Goal: Task Accomplishment & Management: Manage account settings

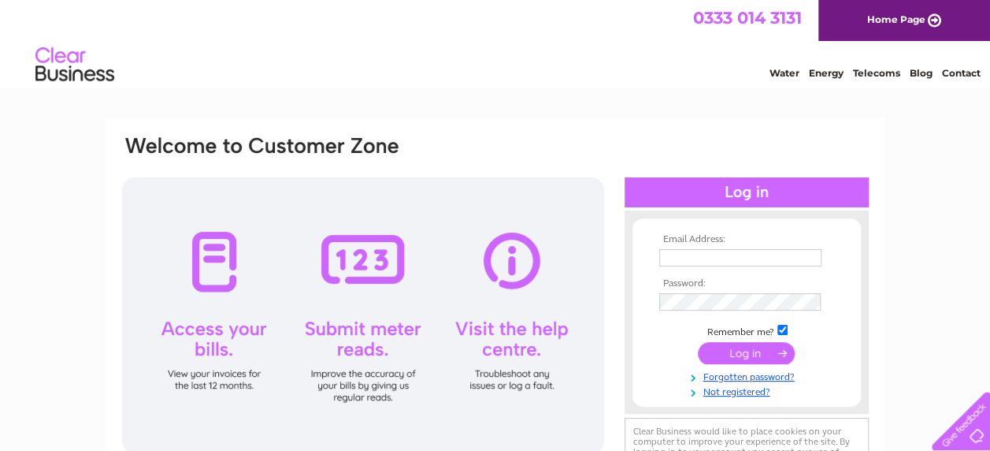
type input "[PERSON_NAME][EMAIL_ADDRESS][DOMAIN_NAME]"
click at [731, 354] on input "submit" at bounding box center [746, 353] width 97 height 22
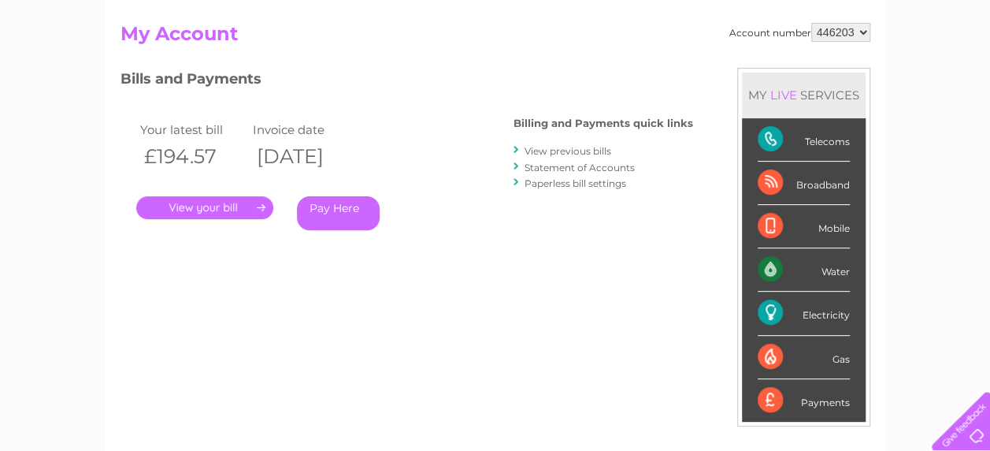
scroll to position [189, 0]
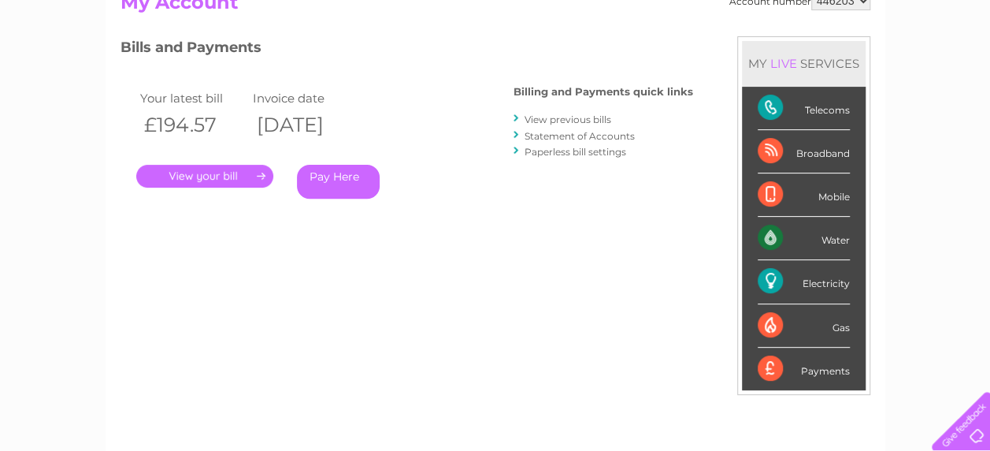
click at [220, 173] on link "." at bounding box center [204, 176] width 137 height 23
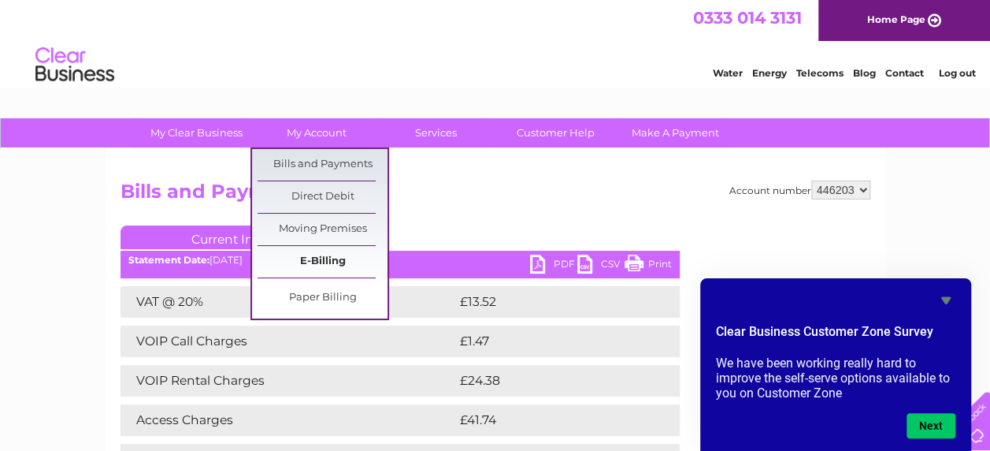
click at [326, 261] on link "E-Billing" at bounding box center [323, 262] width 130 height 32
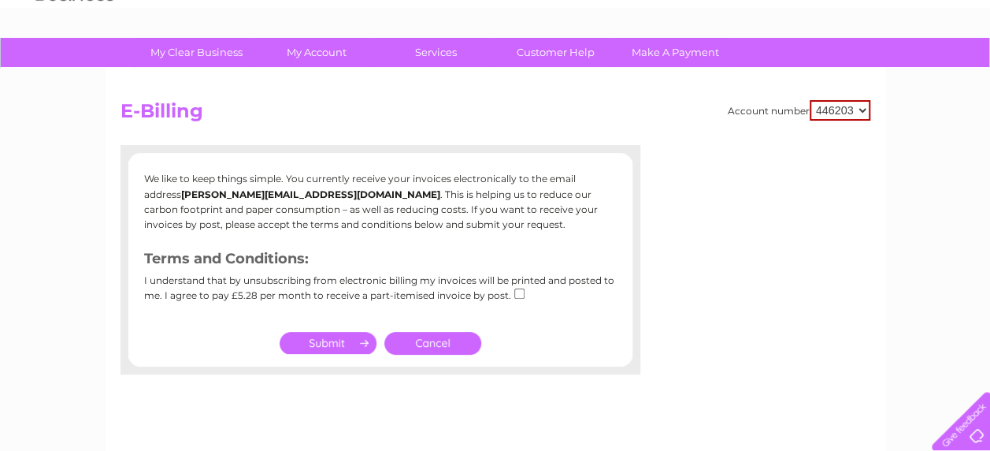
scroll to position [158, 0]
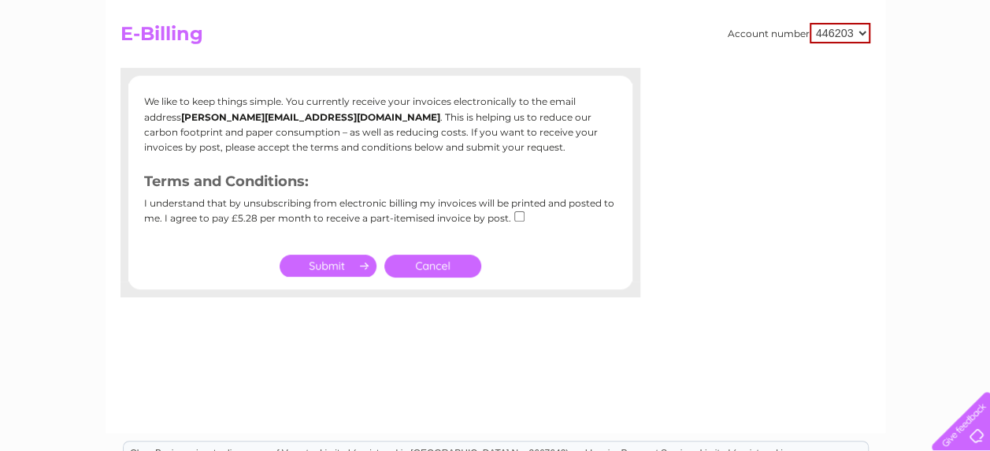
click at [425, 263] on link "Cancel" at bounding box center [432, 265] width 97 height 23
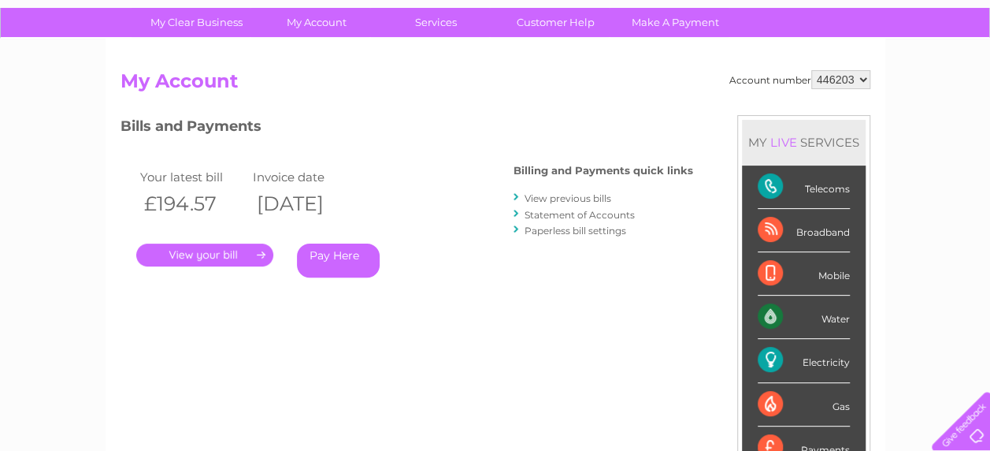
scroll to position [58, 0]
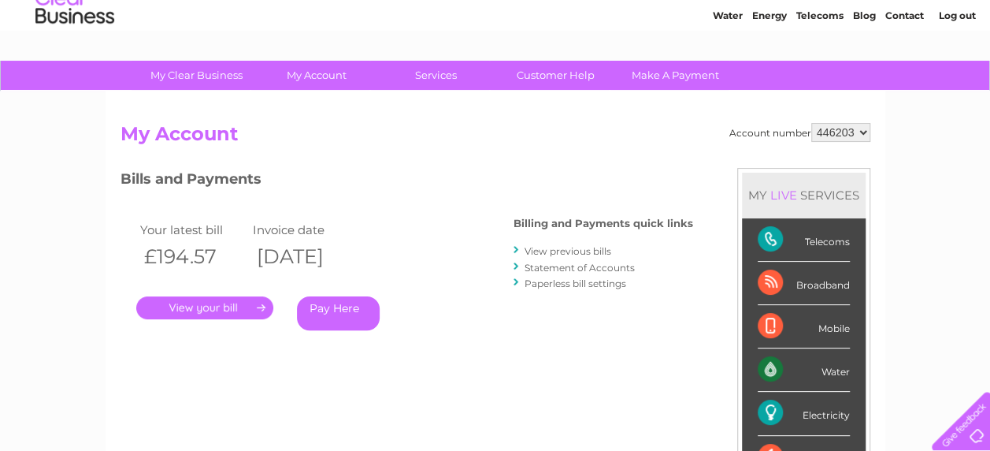
click at [898, 17] on link "Contact" at bounding box center [904, 15] width 39 height 12
